Goal: Task Accomplishment & Management: Manage account settings

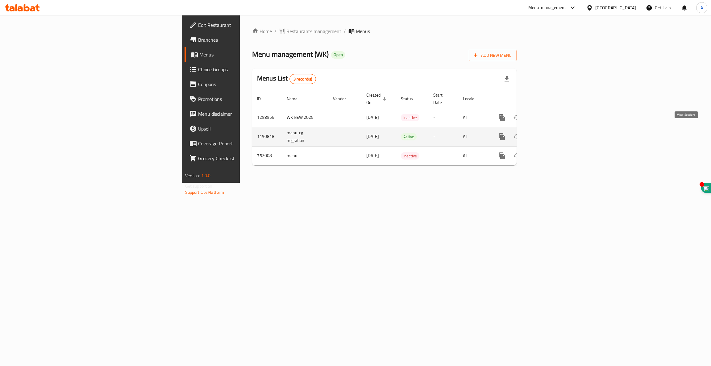
click at [549, 134] on icon "enhanced table" at bounding box center [547, 137] width 6 height 6
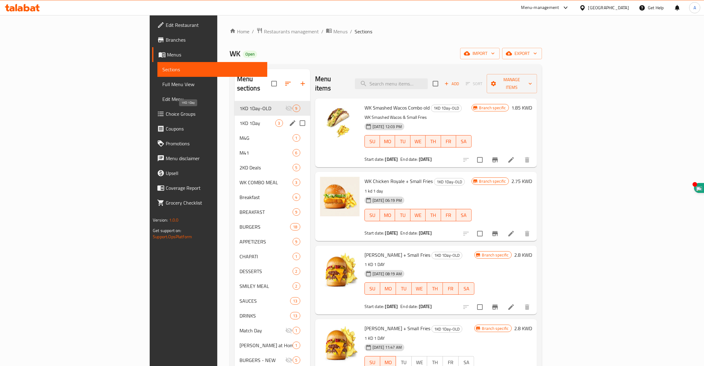
click at [240, 119] on span "1KD 1Day" at bounding box center [258, 122] width 36 height 7
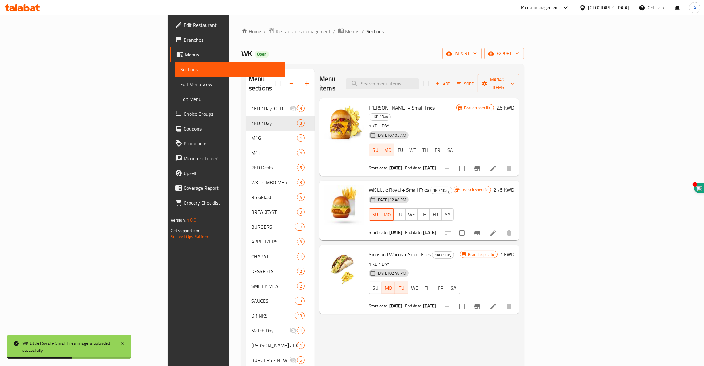
click at [502, 227] on li at bounding box center [493, 232] width 17 height 11
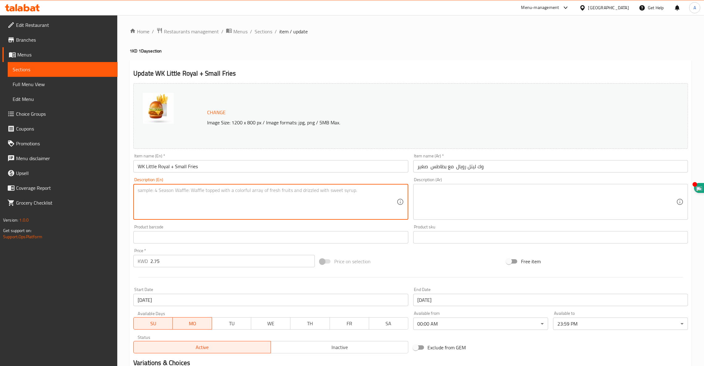
click at [168, 197] on textarea at bounding box center [267, 201] width 259 height 29
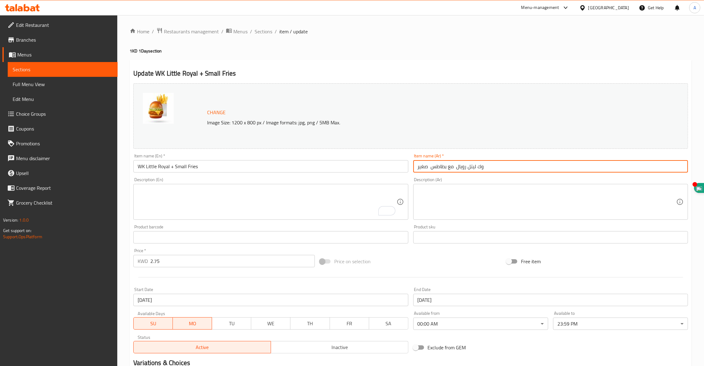
click at [458, 169] on input "وك ليتل رويال مع بطاطس صغير" at bounding box center [550, 166] width 275 height 12
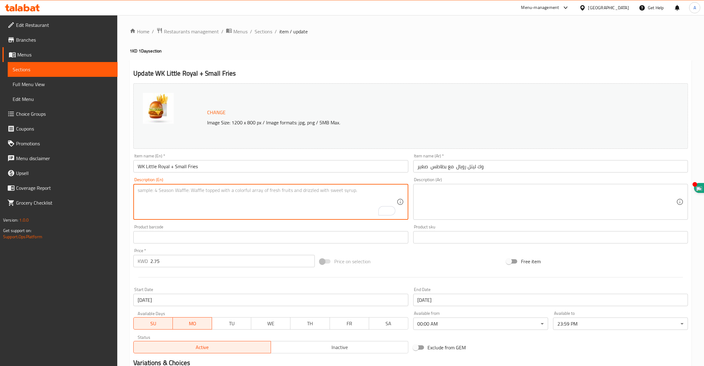
click at [205, 194] on textarea "To enrich screen reader interactions, please activate Accessibility in Grammarl…" at bounding box center [267, 201] width 259 height 29
type textarea "1 KD ` DAY"
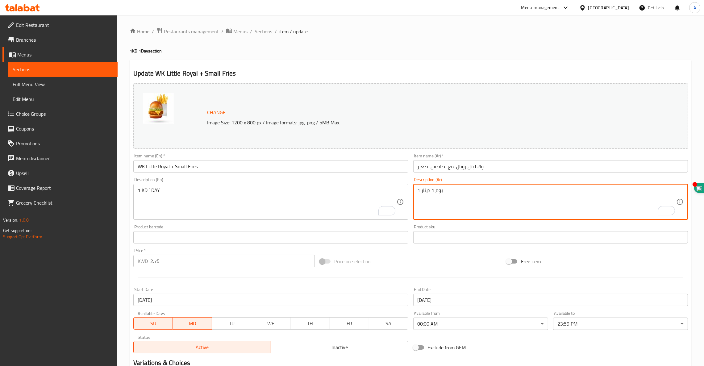
scroll to position [78, 0]
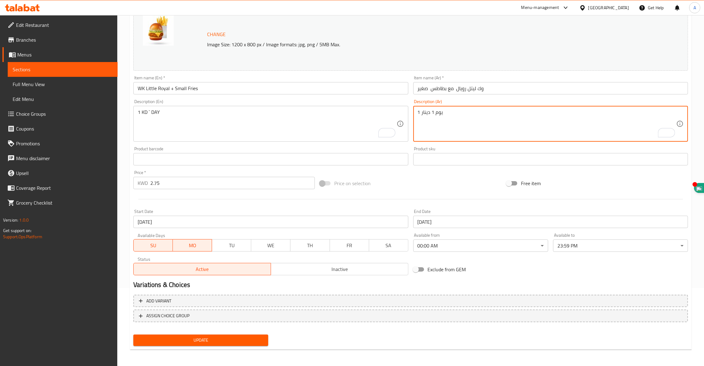
type textarea "يوم 1 دينار 1"
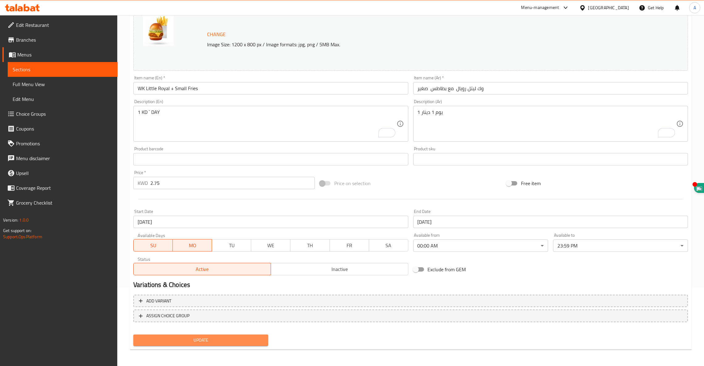
click at [184, 335] on button "Update" at bounding box center [200, 340] width 135 height 11
click at [216, 336] on span "Update" at bounding box center [200, 340] width 125 height 8
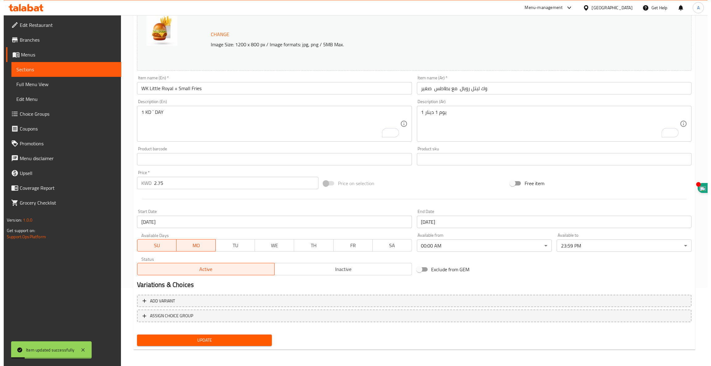
scroll to position [0, 0]
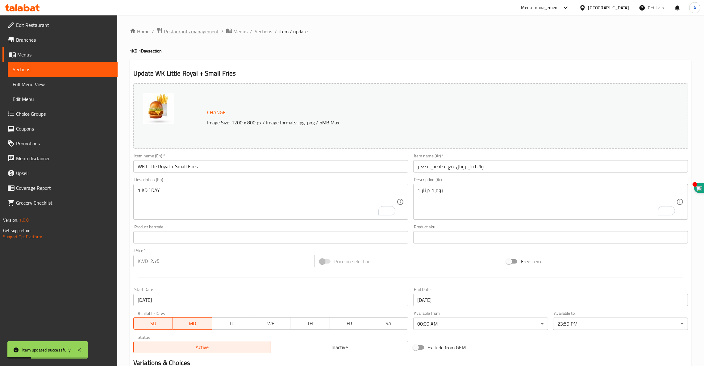
click at [197, 31] on span "Restaurants management" at bounding box center [191, 31] width 55 height 7
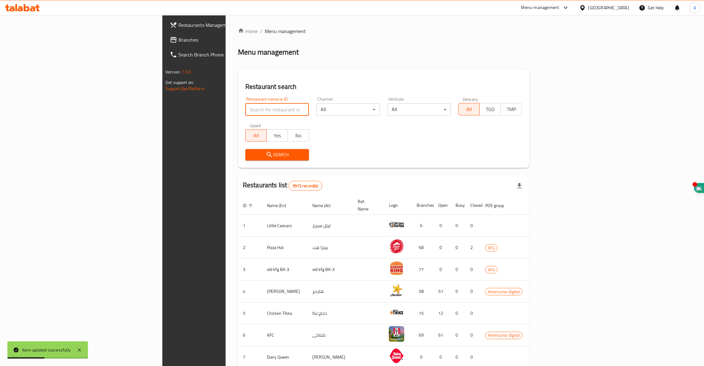
click at [245, 109] on input "search" at bounding box center [277, 109] width 64 height 12
click button "Search" at bounding box center [277, 154] width 64 height 11
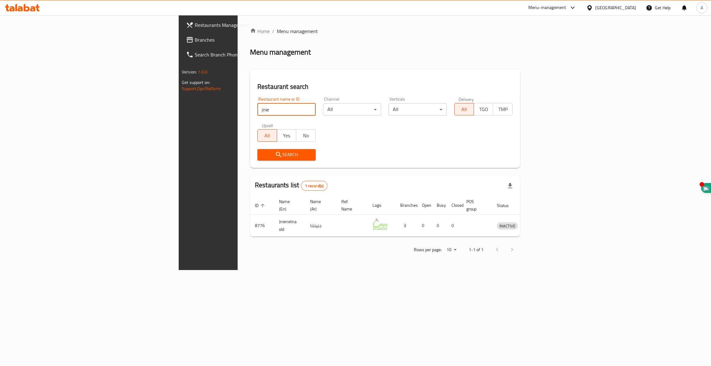
click at [257, 110] on input "jnie" at bounding box center [286, 109] width 58 height 12
type input "Jneinetna"
click at [262, 151] on span "Search" at bounding box center [286, 155] width 48 height 8
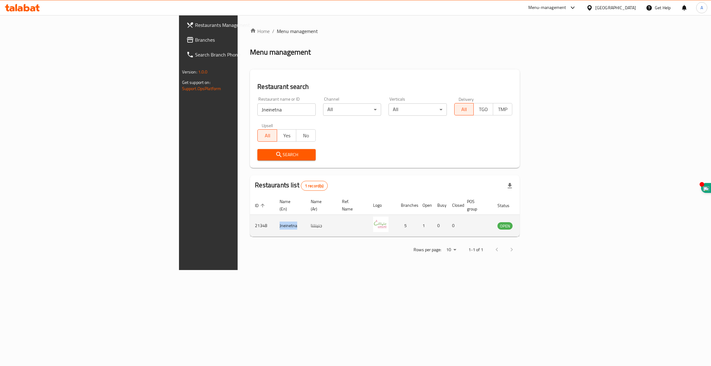
drag, startPoint x: 181, startPoint y: 218, endPoint x: 157, endPoint y: 220, distance: 24.2
click at [275, 220] on td "Jneinetna" at bounding box center [290, 226] width 31 height 22
copy td "Jneinetna"
